Goal: Information Seeking & Learning: Learn about a topic

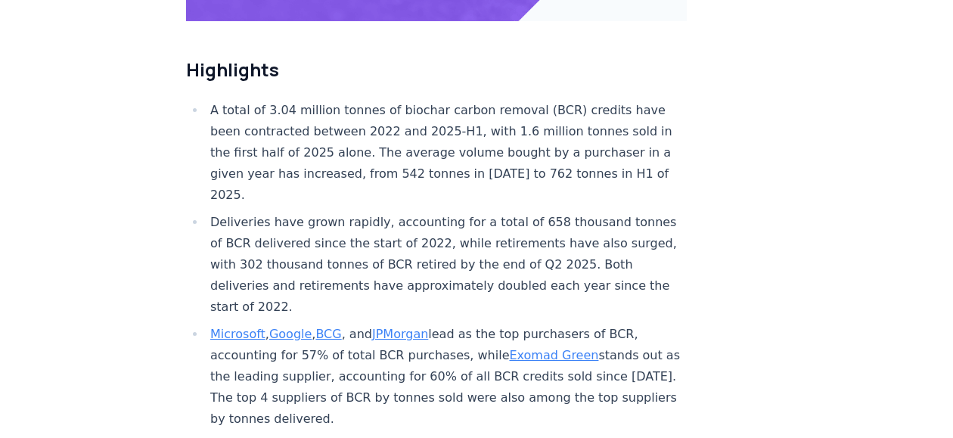
scroll to position [520, 0]
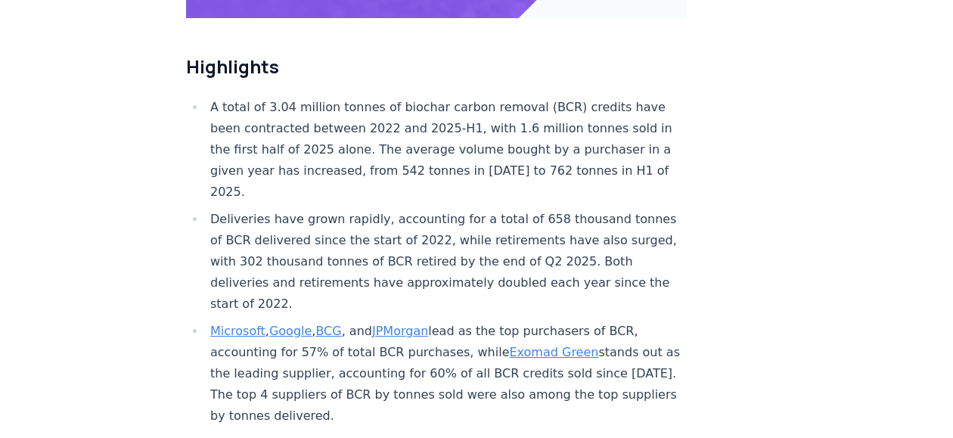
click at [324, 324] on link "BCG" at bounding box center [328, 331] width 26 height 14
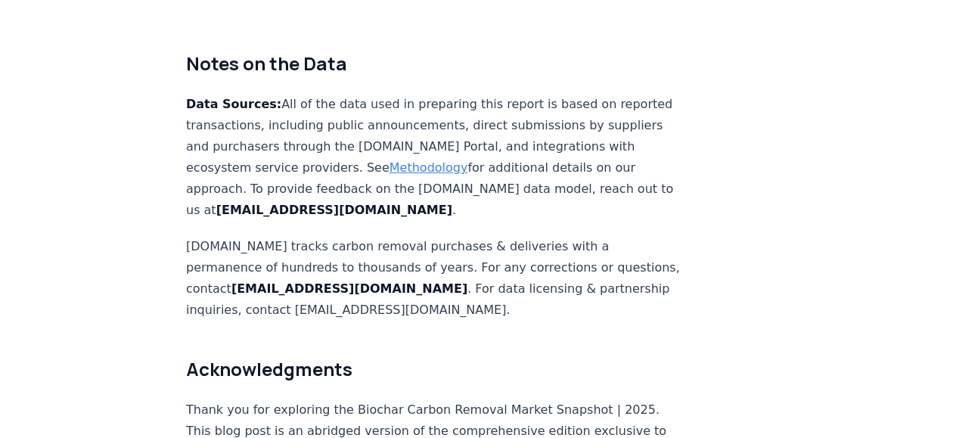
scroll to position [9835, 0]
